Goal: Task Accomplishment & Management: Manage account settings

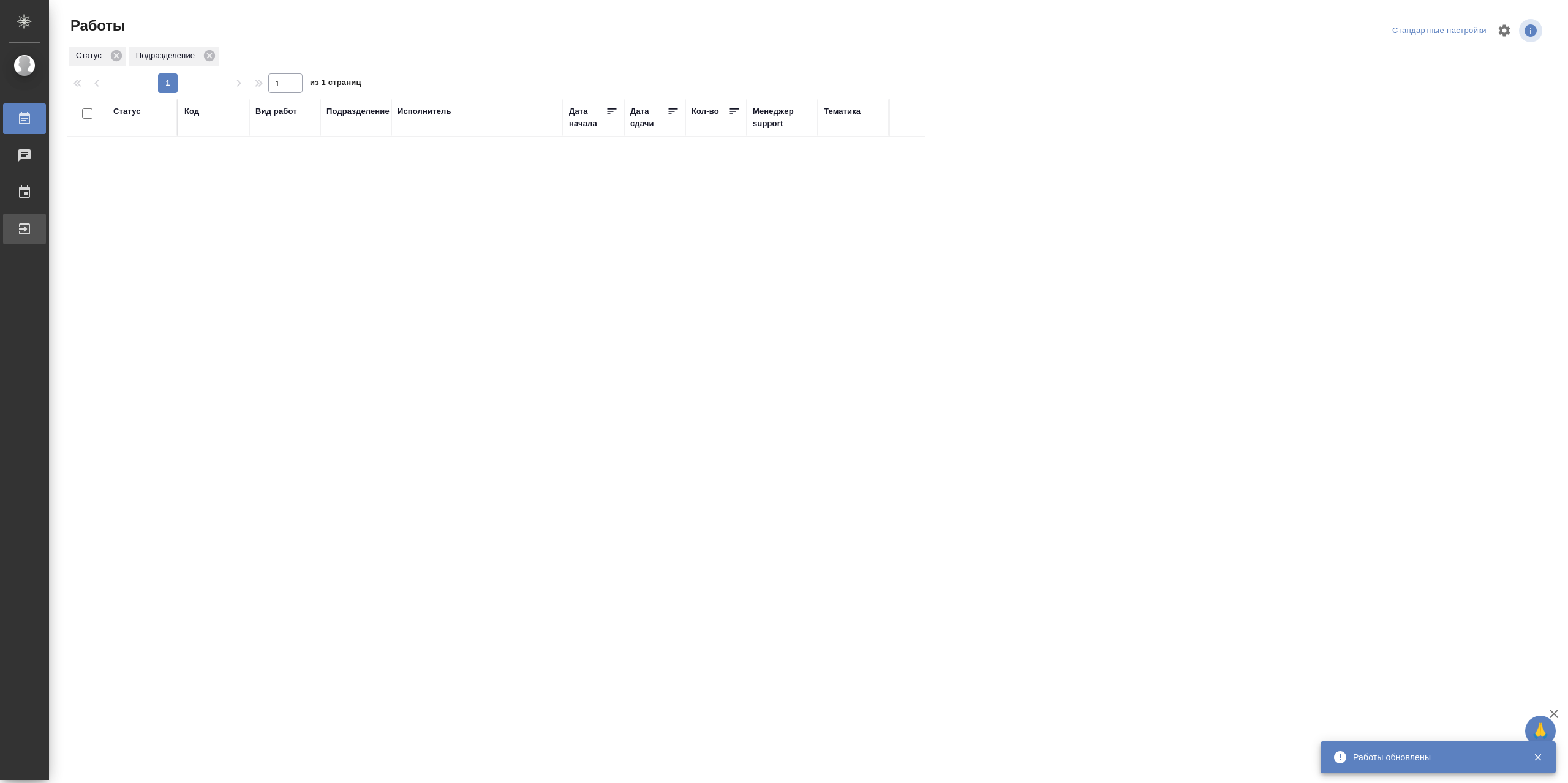
click at [25, 226] on div "Выйти" at bounding box center [10, 228] width 30 height 18
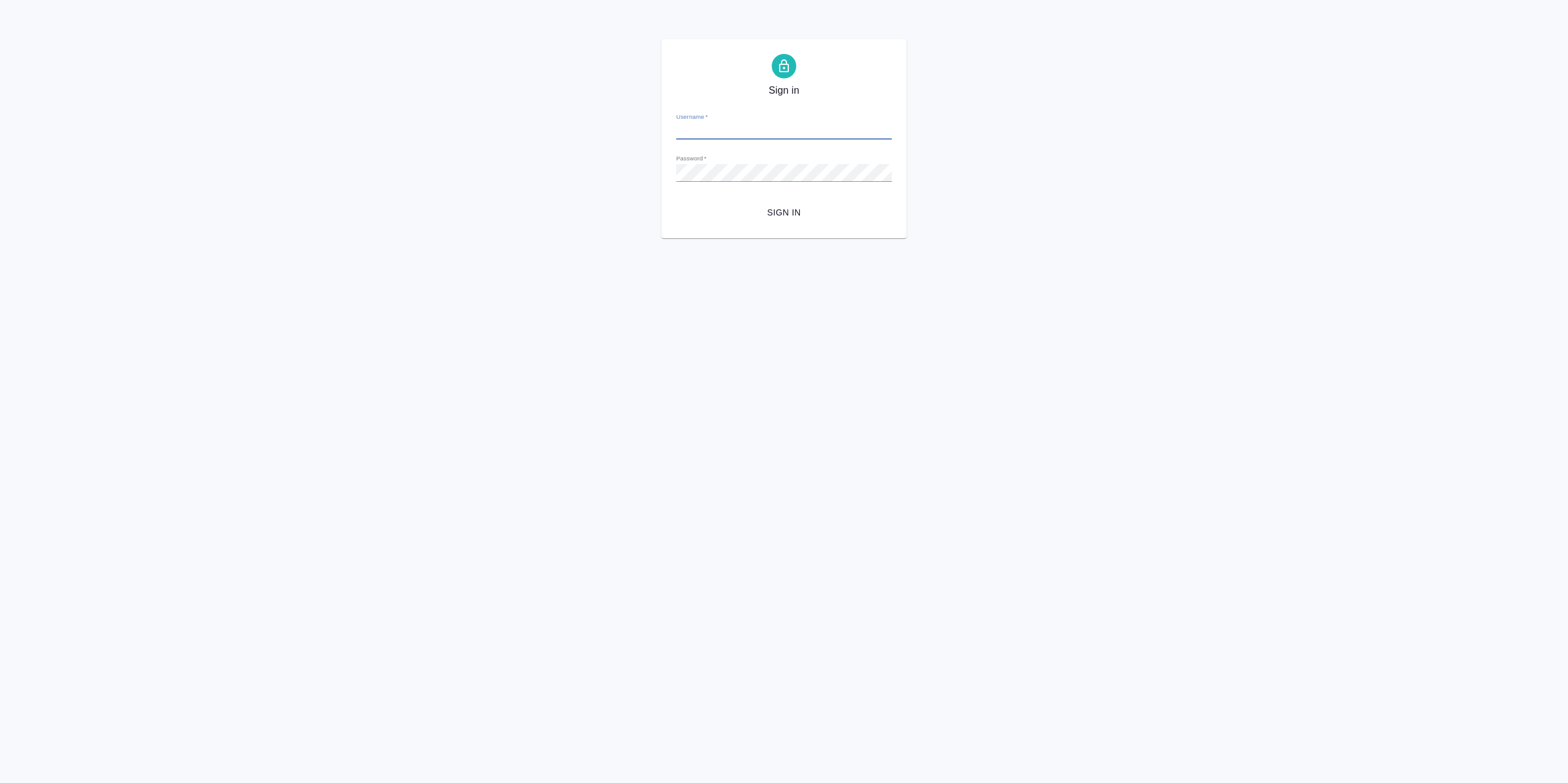
type input "[EMAIL_ADDRESS][DOMAIN_NAME]"
click at [722, 225] on button "Sign in" at bounding box center [784, 213] width 216 height 23
